Goal: Task Accomplishment & Management: Complete application form

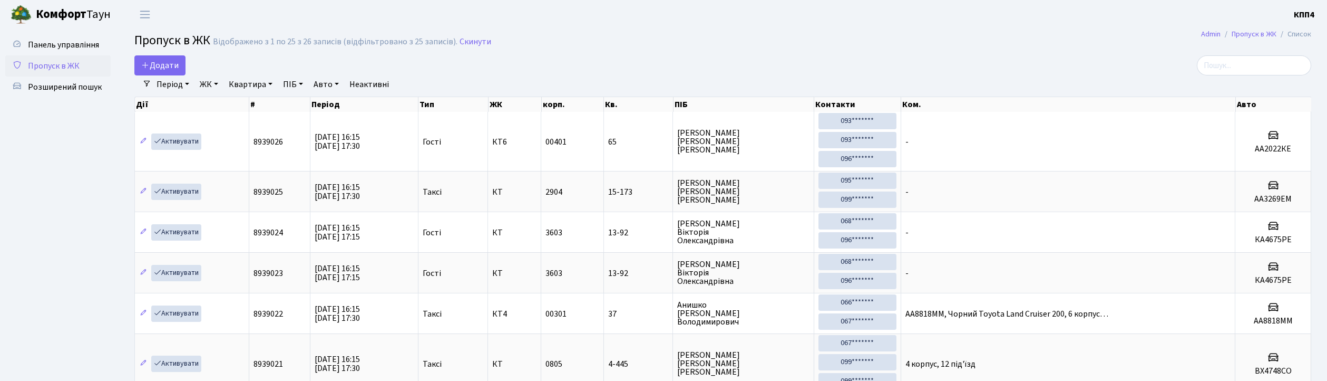
select select "25"
click at [166, 66] on span "Додати" at bounding box center [159, 66] width 37 height 12
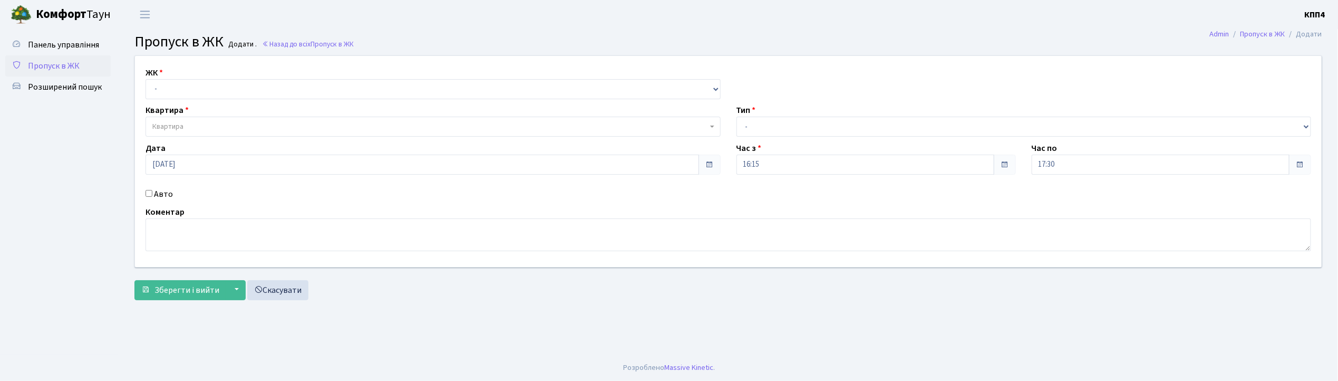
click at [150, 196] on input "Авто" at bounding box center [149, 193] width 7 height 7
checkbox input "true"
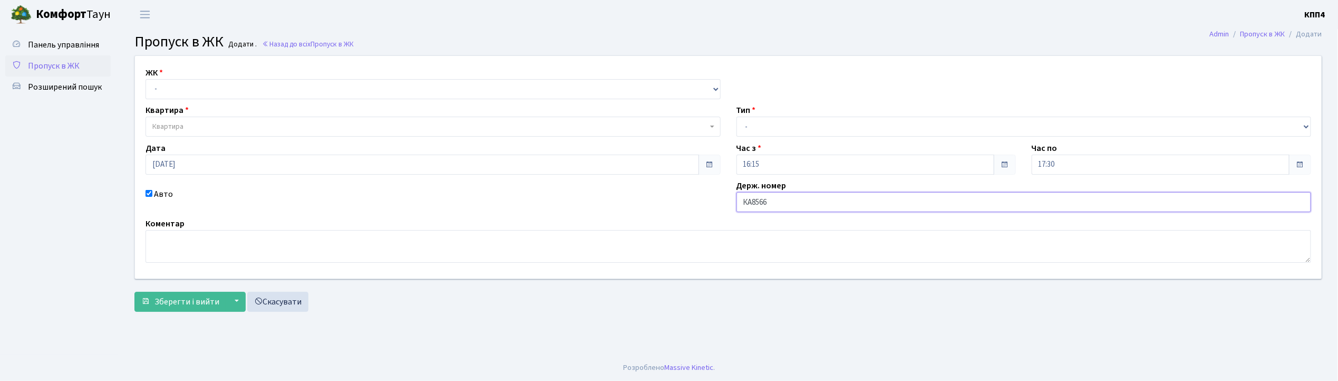
type input "КА8566ІН"
click at [195, 88] on select "- КТ, вул. Регенераторна, 4 КТ2, просп. Соборності, 17 КТ3, вул. Березнева, 16 …" at bounding box center [433, 89] width 575 height 20
select select "271"
click at [146, 79] on select "- КТ, вул. Регенераторна, 4 КТ2, просп. Соборності, 17 КТ3, вул. Березнева, 16 …" at bounding box center [433, 89] width 575 height 20
select select
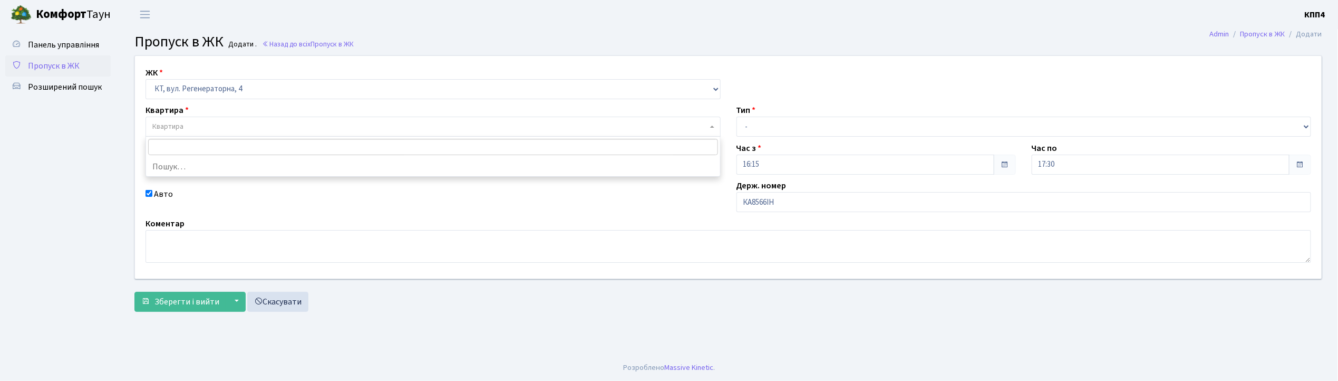
click at [185, 125] on span "Квартира" at bounding box center [429, 126] width 555 height 11
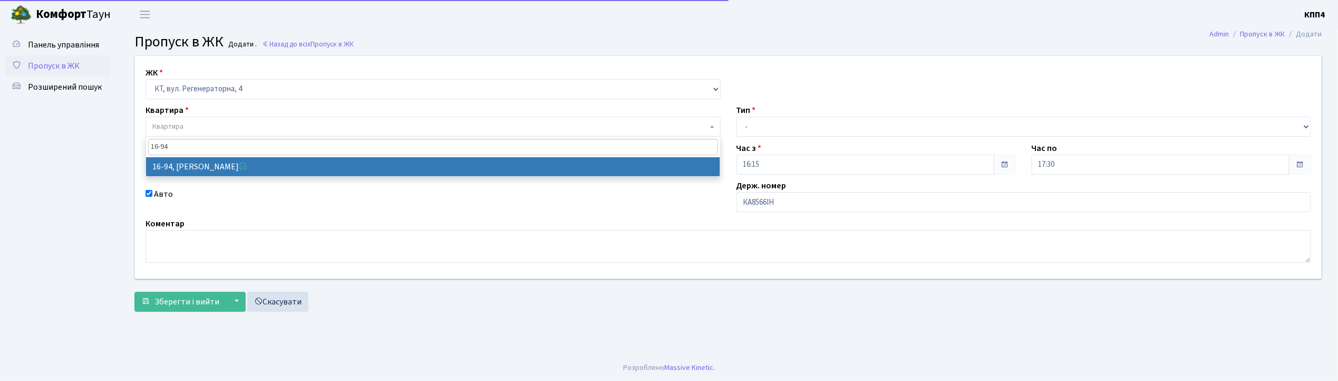
type input "16-94"
select select "8655"
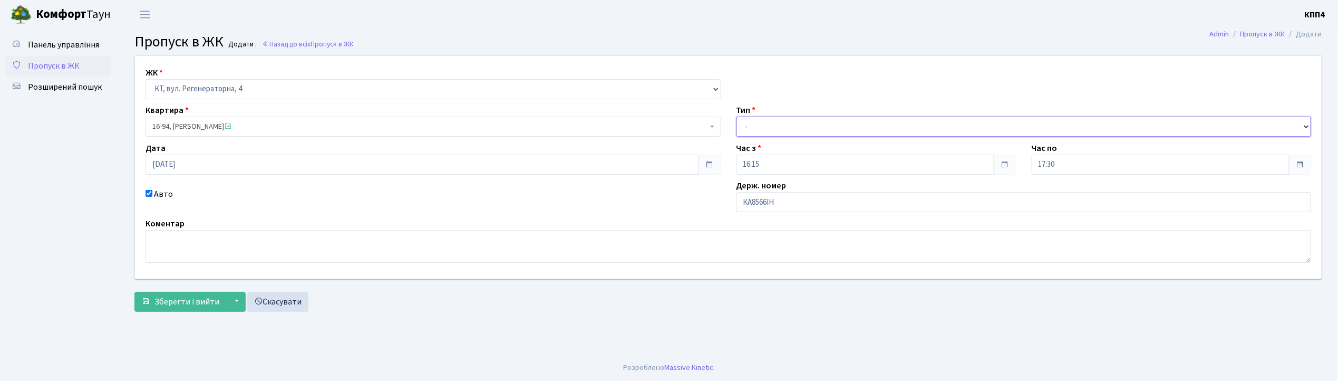
click at [769, 125] on select "- Доставка Таксі Гості Сервіс" at bounding box center [1023, 127] width 575 height 20
select select "2"
click at [736, 117] on select "- Доставка Таксі Гості Сервіс" at bounding box center [1023, 127] width 575 height 20
click at [181, 306] on span "Зберегти і вийти" at bounding box center [186, 302] width 65 height 12
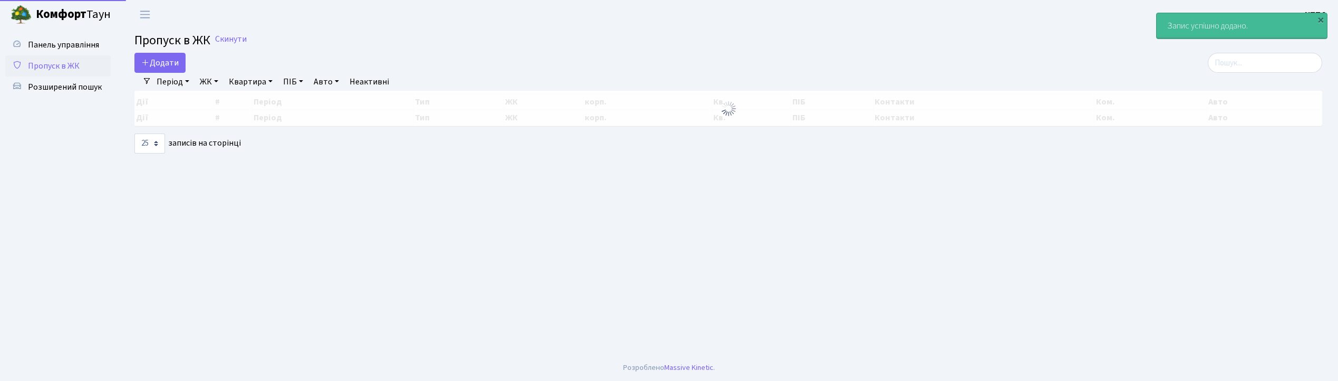
select select "25"
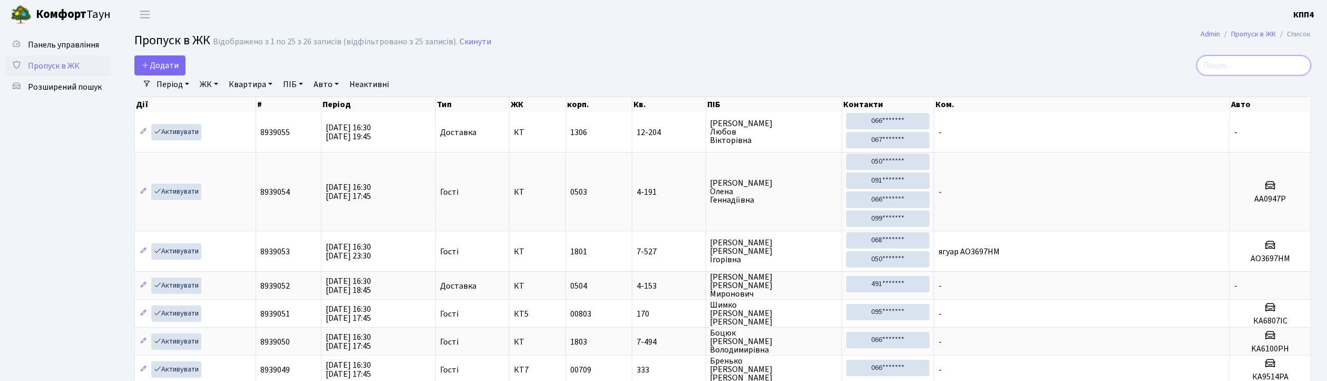
click at [1236, 70] on input "search" at bounding box center [1254, 65] width 114 height 20
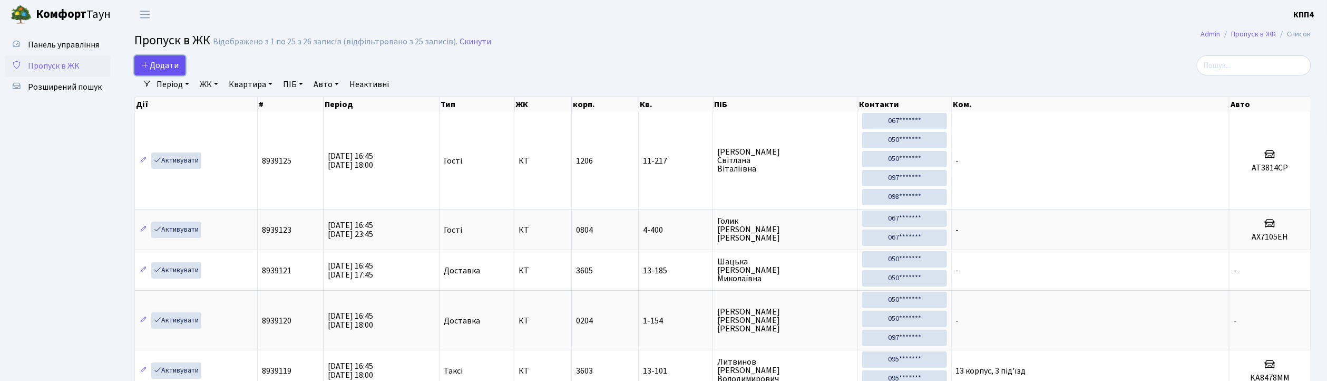
click at [171, 72] on link "Додати" at bounding box center [159, 65] width 51 height 20
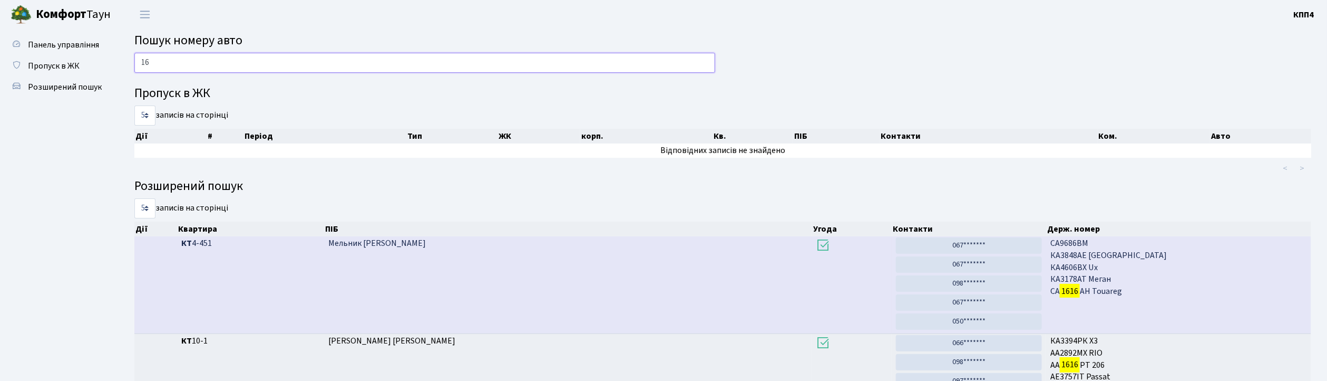
type input "1"
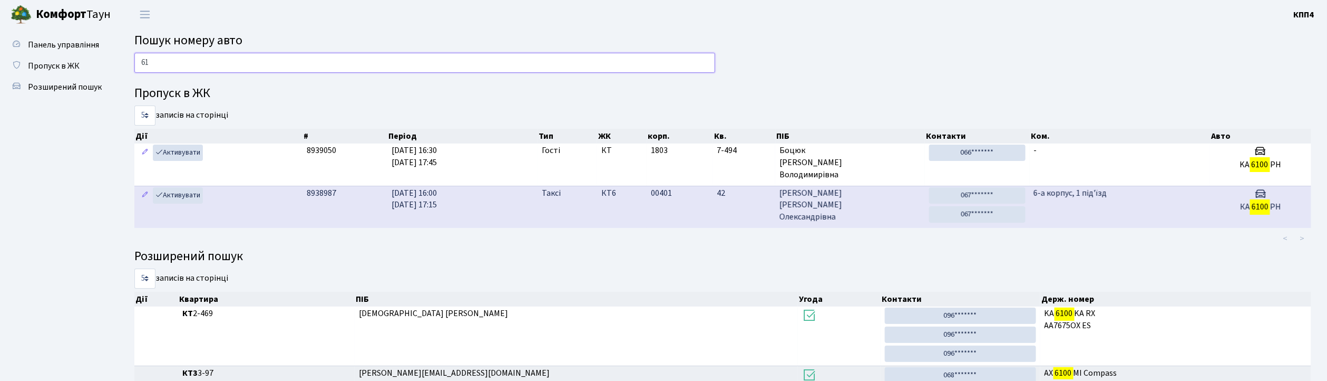
type input "6"
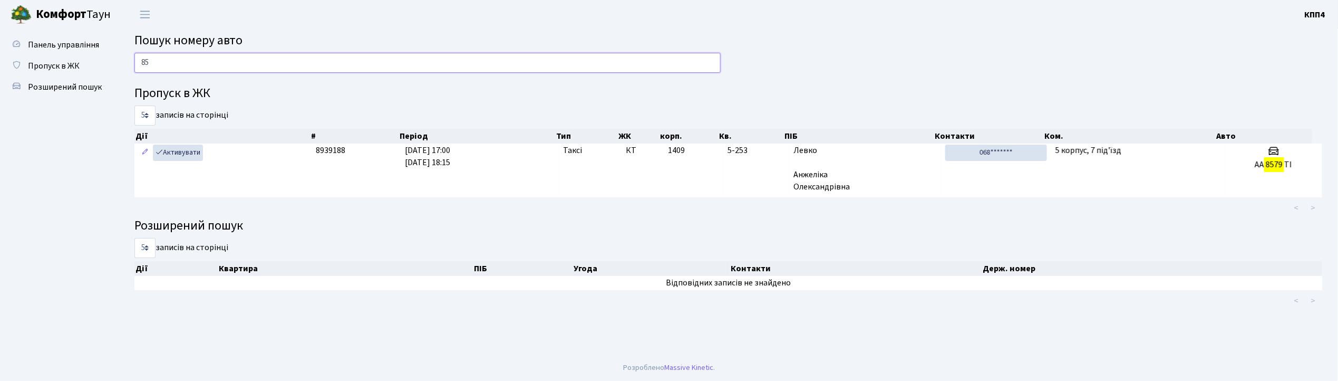
type input "8"
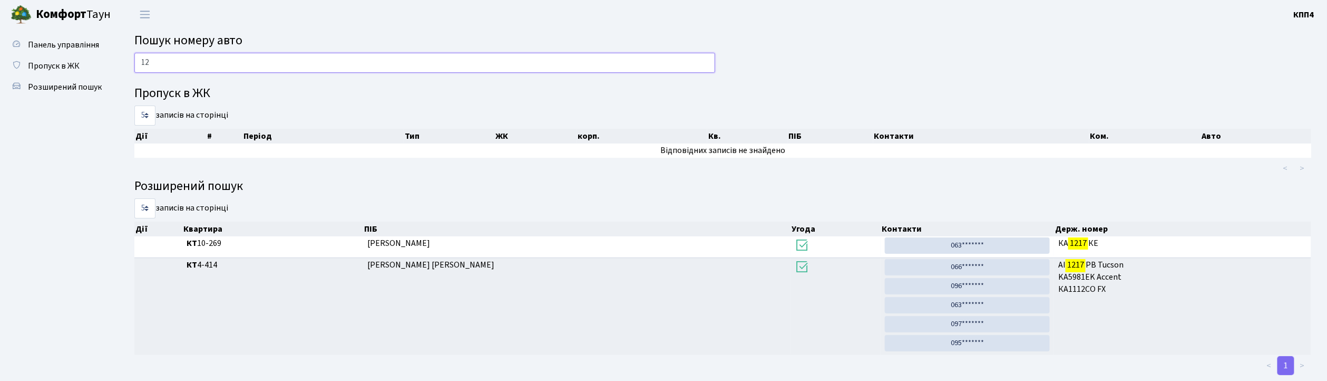
type input "1"
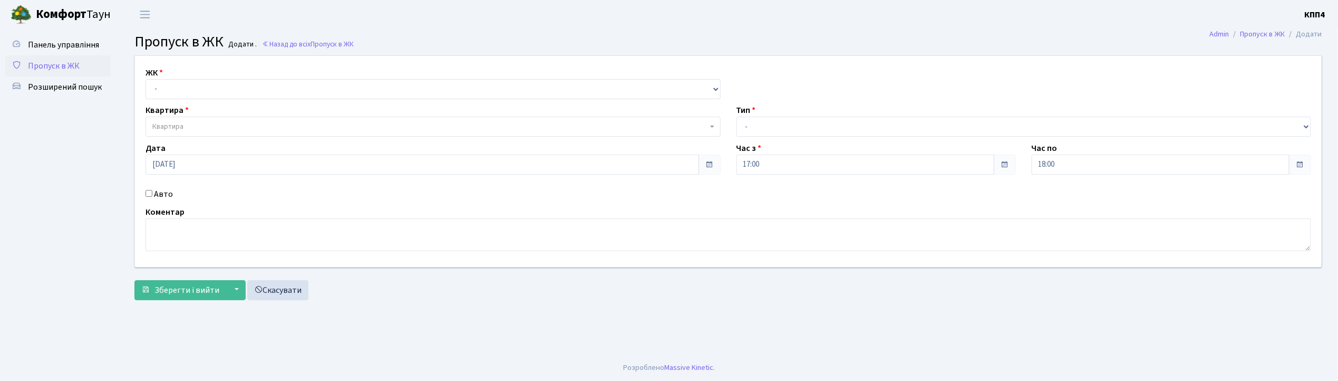
drag, startPoint x: 176, startPoint y: 76, endPoint x: 177, endPoint y: 83, distance: 6.9
click at [177, 83] on div "ЖК - КТ, вул. Регенераторна, 4 КТ2, просп. [STREET_ADDRESS] [STREET_ADDRESS] [P…" at bounding box center [433, 82] width 591 height 33
click at [177, 83] on select "- КТ, вул. Регенераторна, 4 КТ2, просп. [STREET_ADDRESS] [STREET_ADDRESS] [PERS…" at bounding box center [433, 89] width 575 height 20
select select "304"
click at [146, 79] on select "- КТ, вул. Регенераторна, 4 КТ2, просп. [STREET_ADDRESS] [STREET_ADDRESS] [PERS…" at bounding box center [433, 89] width 575 height 20
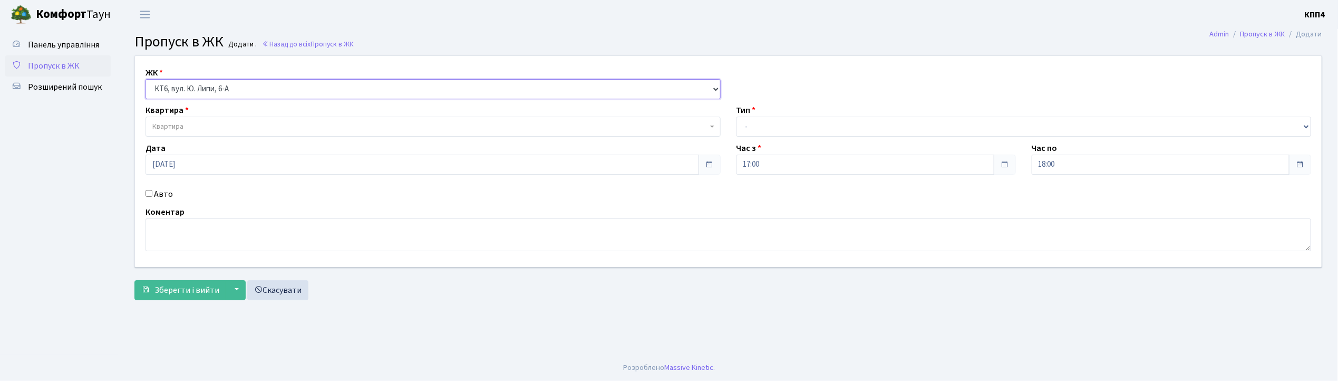
select select
click at [162, 125] on span "Квартира" at bounding box center [167, 126] width 31 height 11
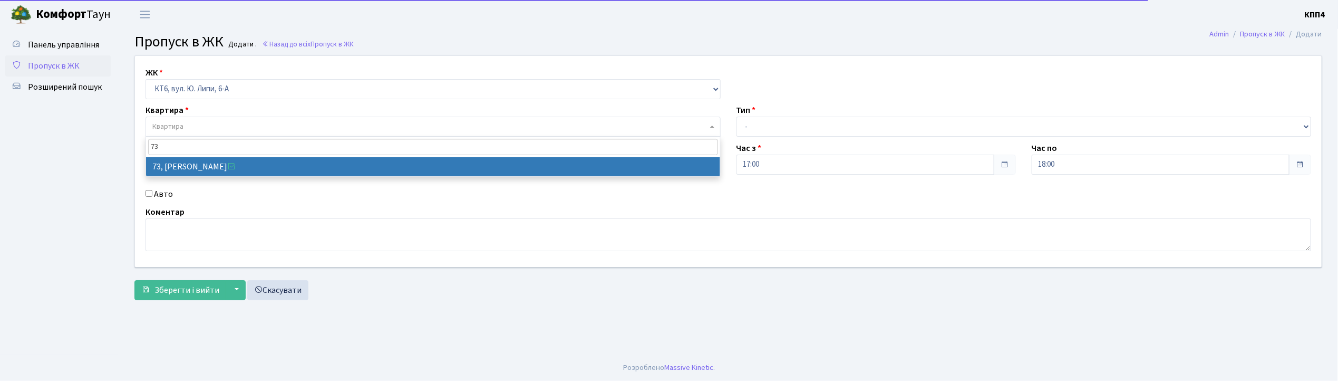
type input "73"
select select "17165"
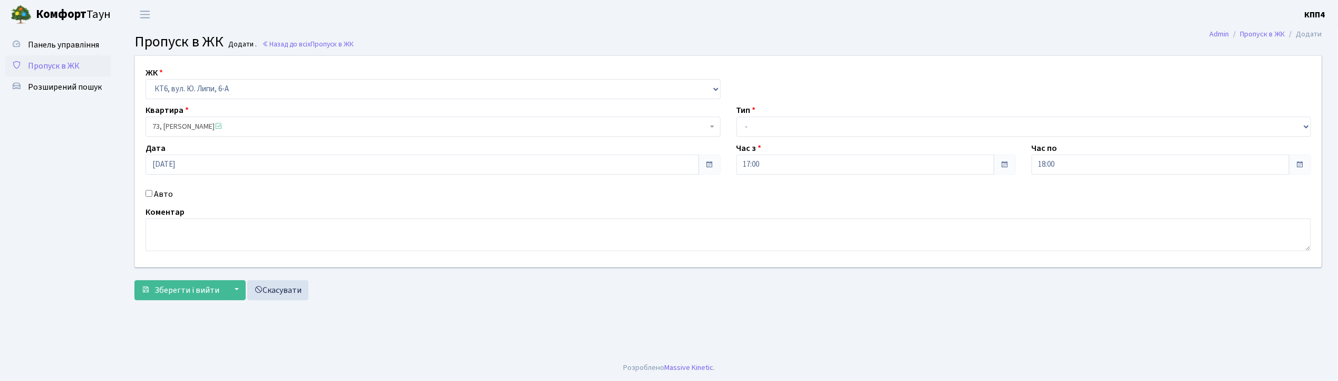
click at [150, 194] on input "Авто" at bounding box center [149, 193] width 7 height 7
checkbox input "true"
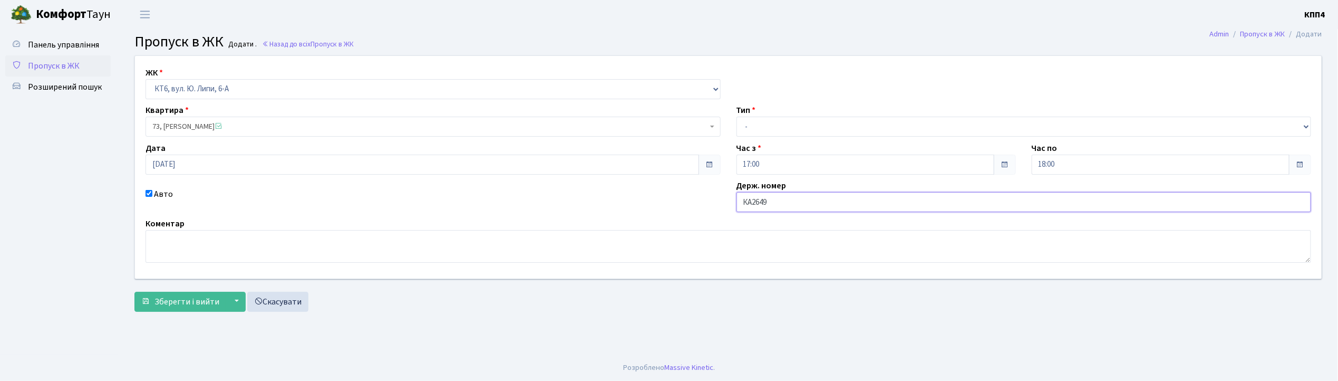
type input "КА2649МХ"
click at [753, 131] on select "- Доставка Таксі Гості Сервіс" at bounding box center [1023, 127] width 575 height 20
select select "2"
click at [736, 117] on select "- Доставка Таксі Гості Сервіс" at bounding box center [1023, 127] width 575 height 20
click at [187, 296] on span "Зберегти і вийти" at bounding box center [186, 302] width 65 height 12
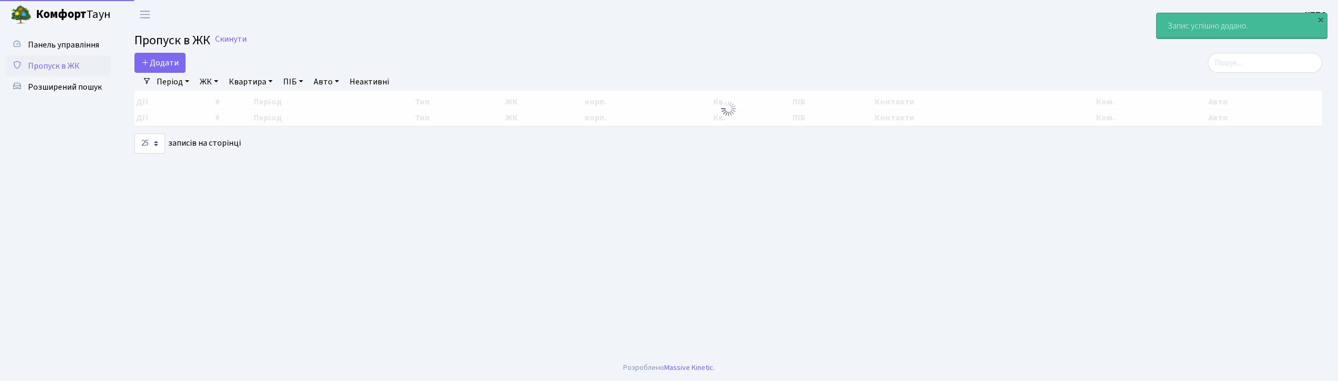
select select "25"
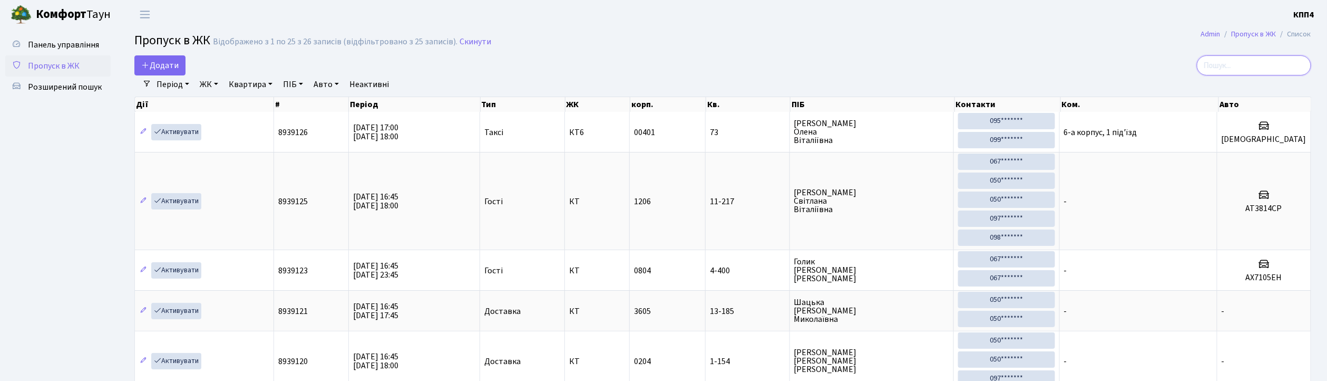
click at [1249, 74] on input "search" at bounding box center [1254, 65] width 114 height 20
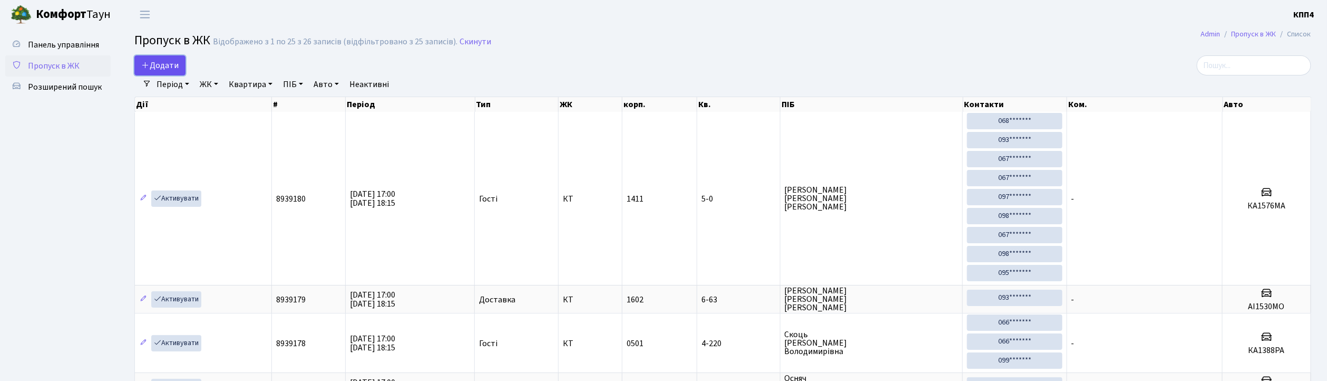
click at [164, 63] on span "Додати" at bounding box center [159, 66] width 37 height 12
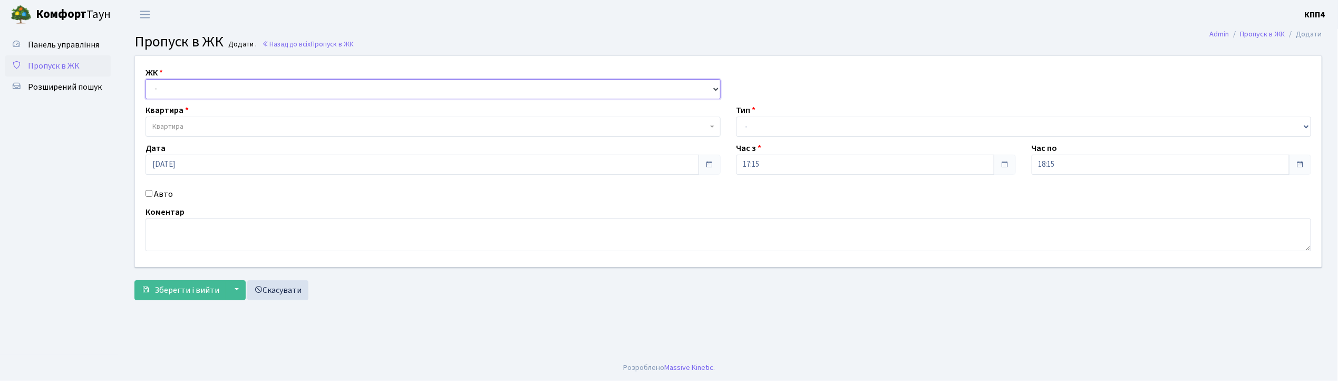
drag, startPoint x: 155, startPoint y: 82, endPoint x: 163, endPoint y: 86, distance: 9.0
click at [158, 83] on select "- КТ, вул. Регенераторна, 4 КТ2, просп. Соборності, 17 КТ3, вул. Березнева, 16 …" at bounding box center [433, 89] width 575 height 20
select select "271"
click at [146, 79] on select "- КТ, вул. Регенераторна, 4 КТ2, просп. Соборності, 17 КТ3, вул. Березнева, 16 …" at bounding box center [433, 89] width 575 height 20
select select
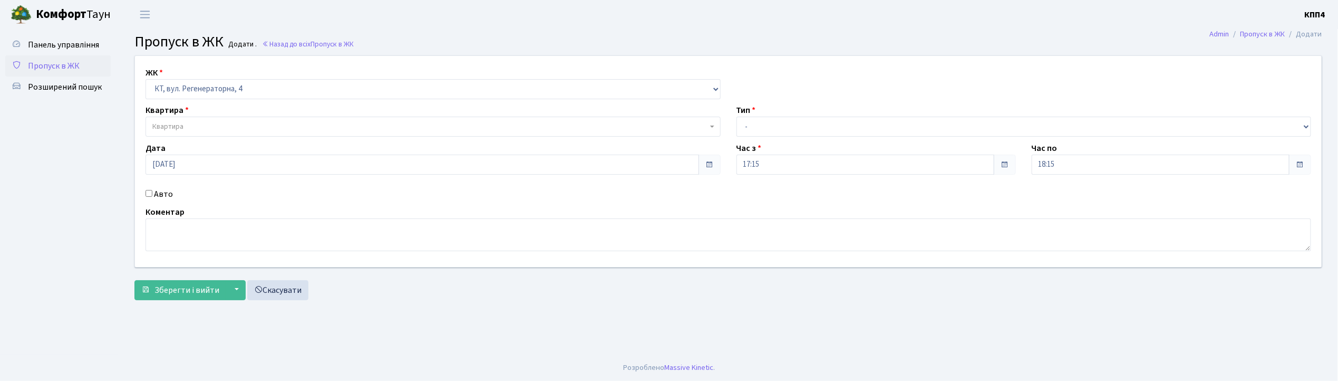
click at [169, 121] on span "Квартира" at bounding box center [167, 126] width 31 height 11
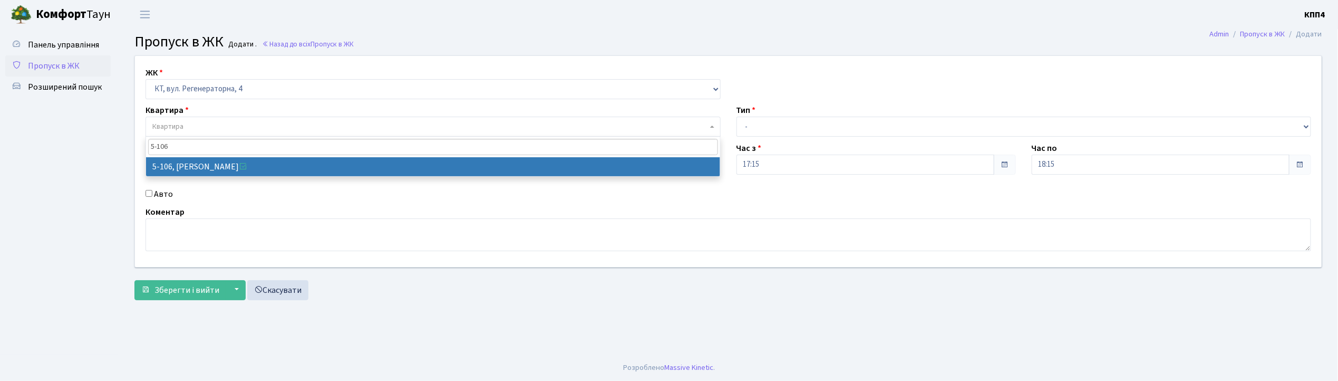
type input "5-106"
select select "2428"
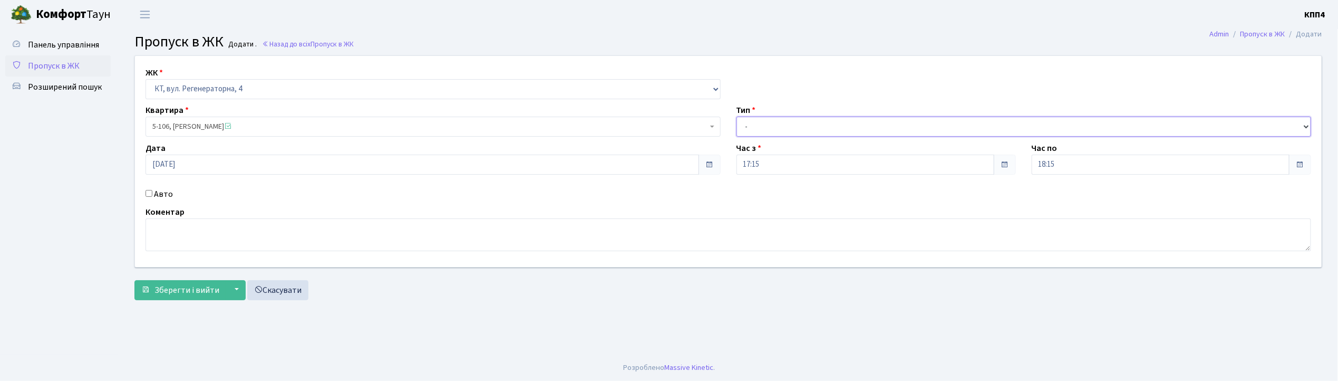
click at [770, 127] on select "- Доставка Таксі Гості Сервіс" at bounding box center [1023, 127] width 575 height 20
select select "1"
click at [736, 117] on select "- Доставка Таксі Гості Сервіс" at bounding box center [1023, 127] width 575 height 20
click at [183, 292] on span "Зберегти і вийти" at bounding box center [186, 290] width 65 height 12
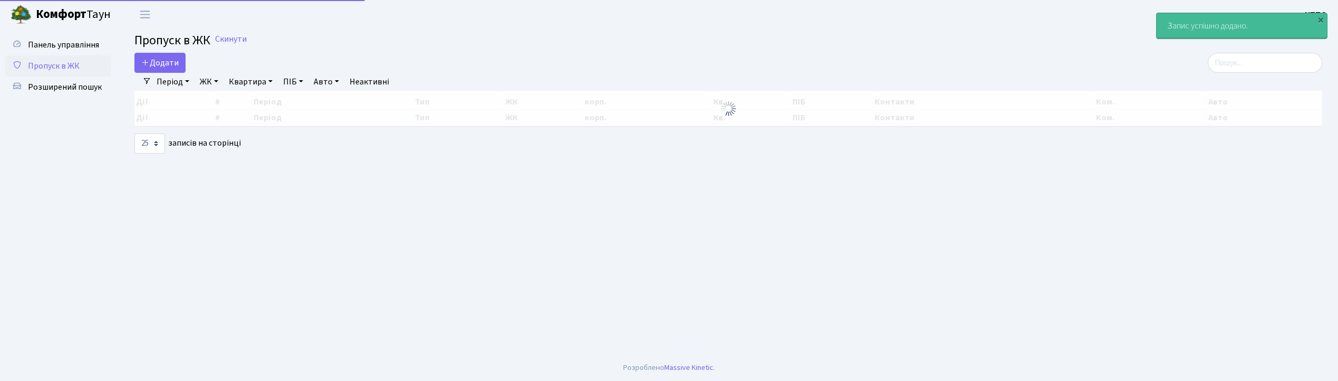
select select "25"
